Goal: Task Accomplishment & Management: Manage account settings

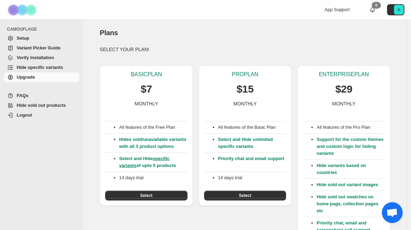
scroll to position [193, 0]
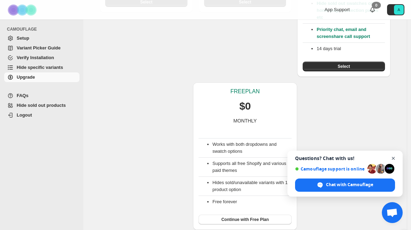
click at [394, 157] on span "Close chat" at bounding box center [394, 158] width 9 height 9
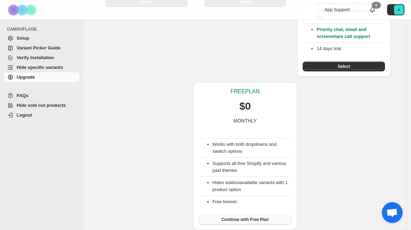
click at [245, 221] on span "Continue with Free Plan" at bounding box center [246, 219] width 48 height 6
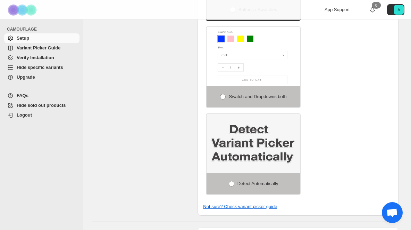
scroll to position [429, 0]
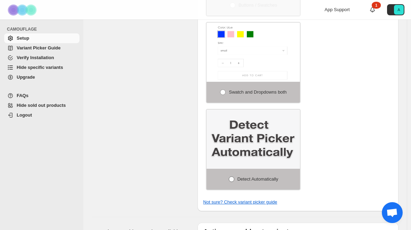
click at [234, 178] on span at bounding box center [232, 179] width 6 height 6
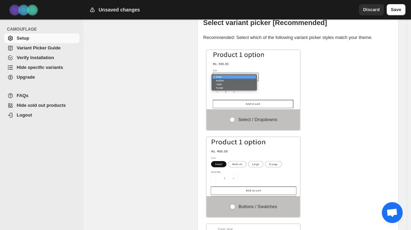
scroll to position [94, 0]
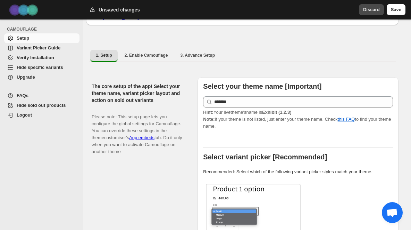
click at [368, 9] on span "Discard" at bounding box center [371, 9] width 17 height 7
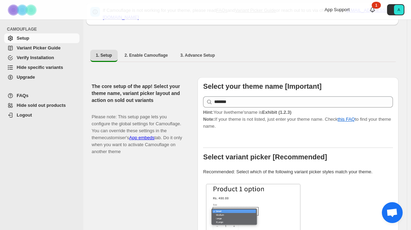
scroll to position [0, 0]
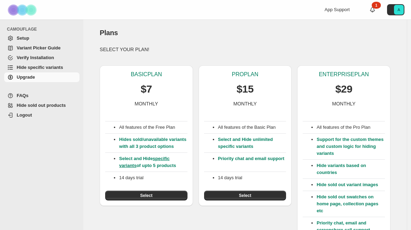
scroll to position [193, 0]
